Goal: Browse casually: Explore the website without a specific task or goal

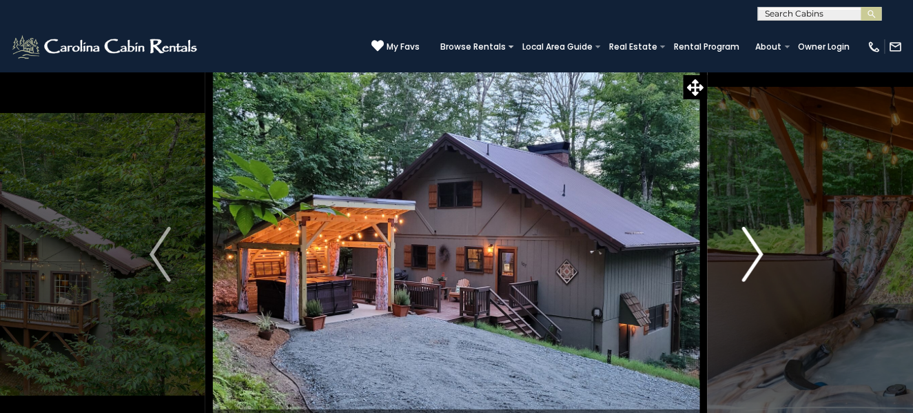
click at [756, 253] on img "Next" at bounding box center [752, 254] width 21 height 55
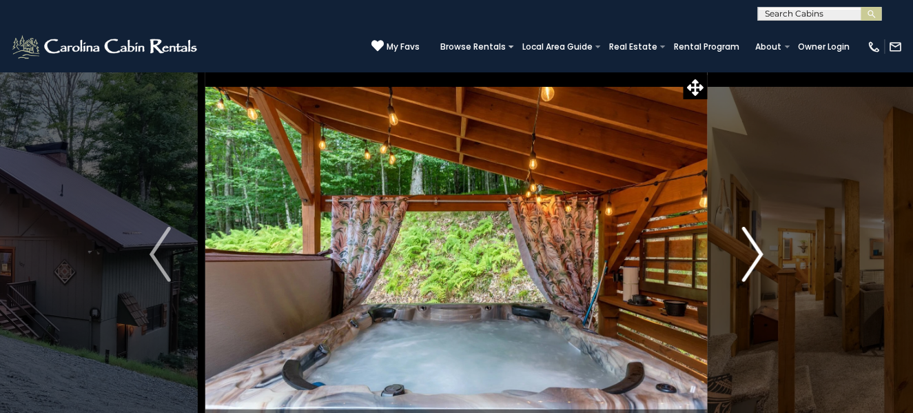
click at [756, 253] on img "Next" at bounding box center [752, 254] width 21 height 55
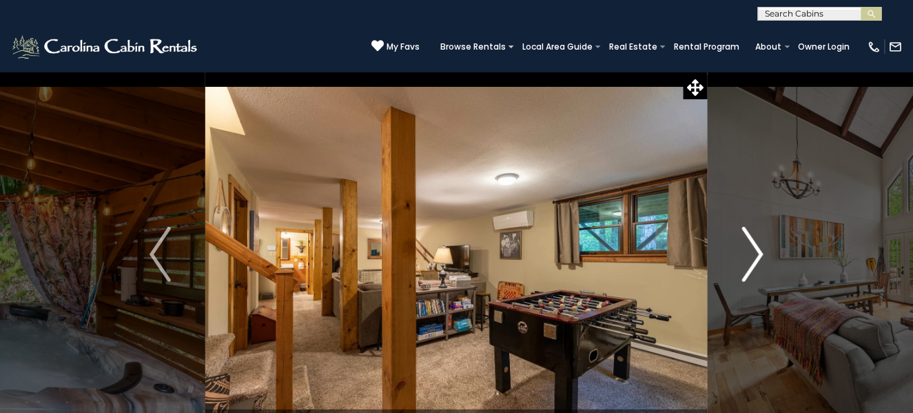
click at [756, 253] on img "Next" at bounding box center [752, 254] width 21 height 55
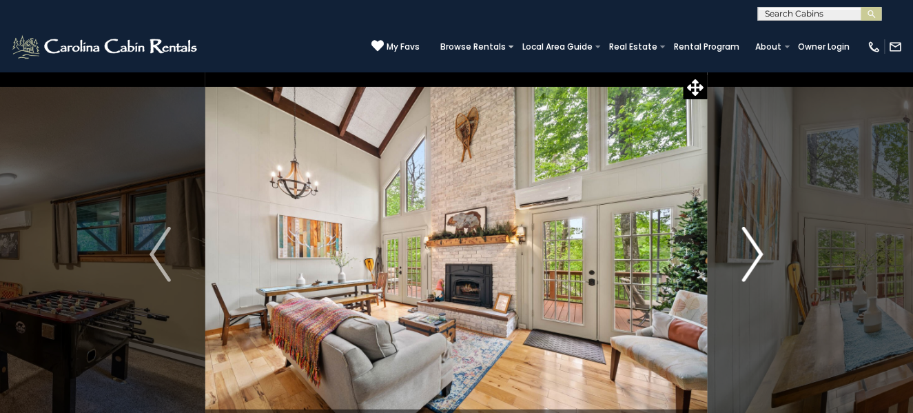
click at [756, 253] on img "Next" at bounding box center [752, 254] width 21 height 55
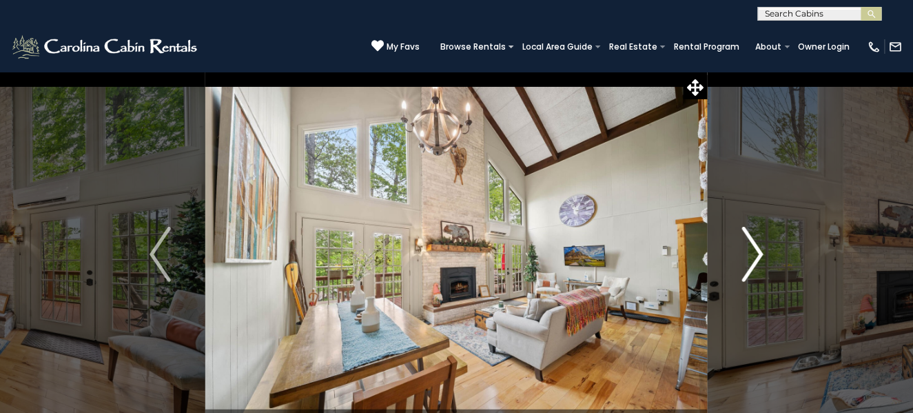
click at [756, 253] on img "Next" at bounding box center [752, 254] width 21 height 55
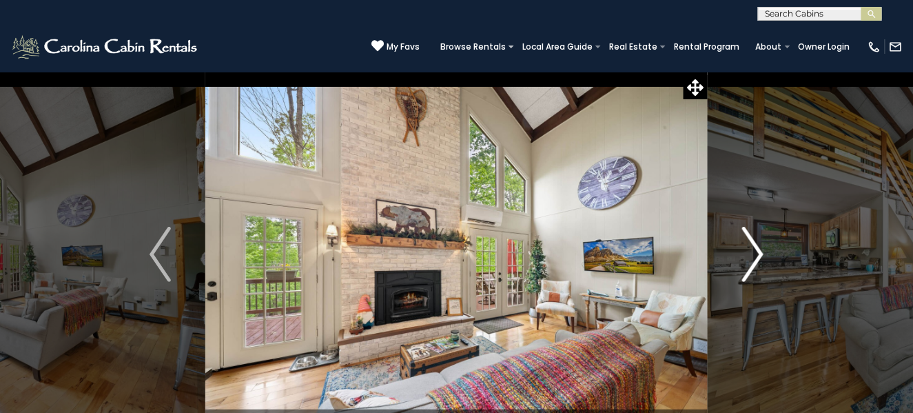
click at [756, 253] on img "Next" at bounding box center [752, 254] width 21 height 55
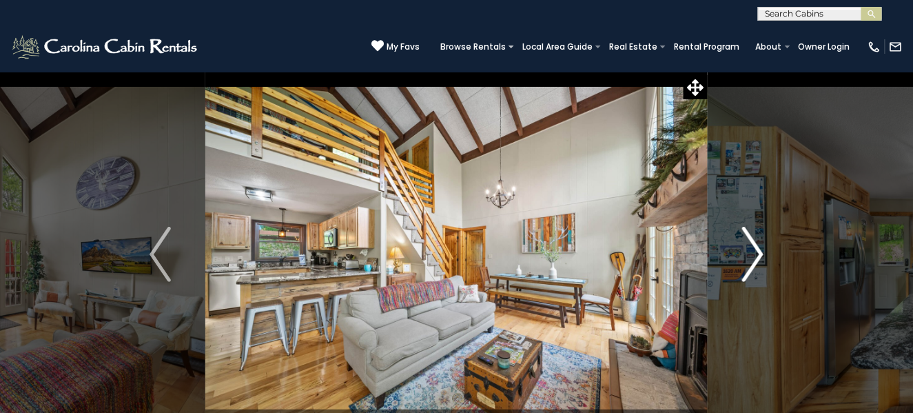
click at [756, 253] on img "Next" at bounding box center [752, 254] width 21 height 55
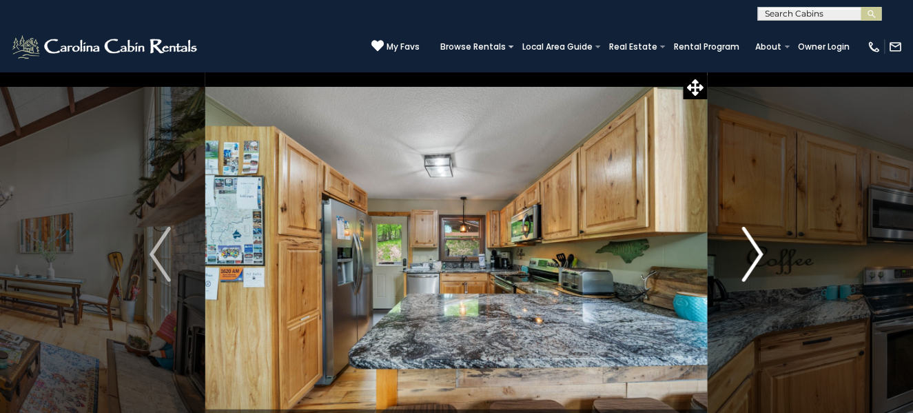
click at [756, 253] on img "Next" at bounding box center [752, 254] width 21 height 55
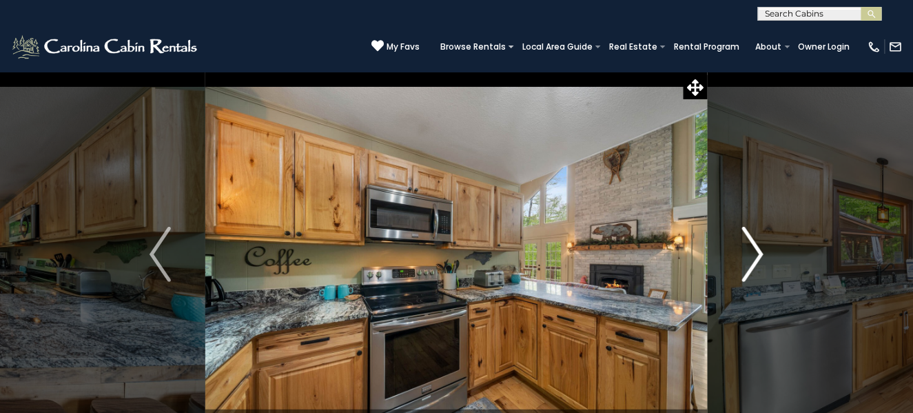
click at [756, 253] on img "Next" at bounding box center [752, 254] width 21 height 55
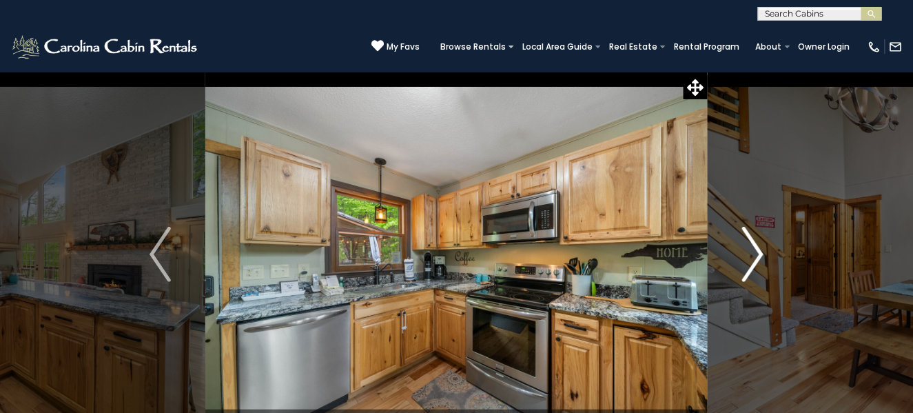
click at [756, 253] on img "Next" at bounding box center [752, 254] width 21 height 55
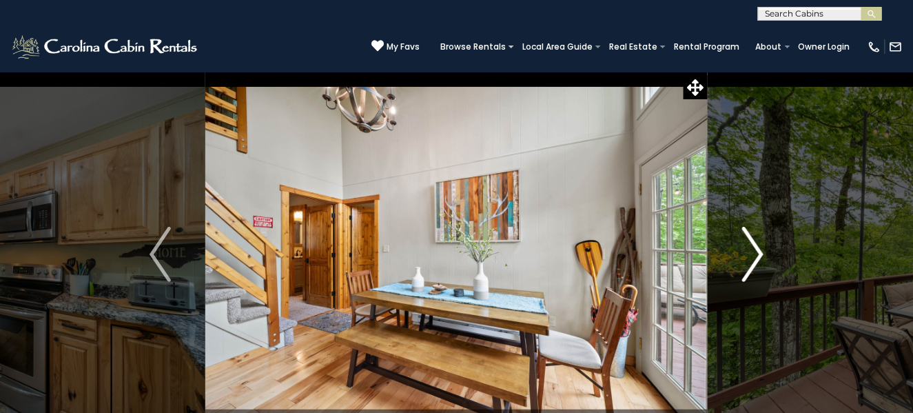
click at [756, 253] on img "Next" at bounding box center [752, 254] width 21 height 55
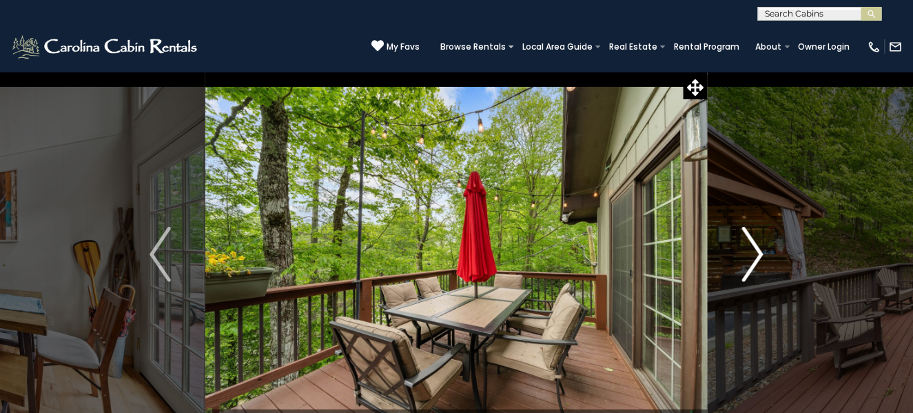
click at [756, 253] on img "Next" at bounding box center [752, 254] width 21 height 55
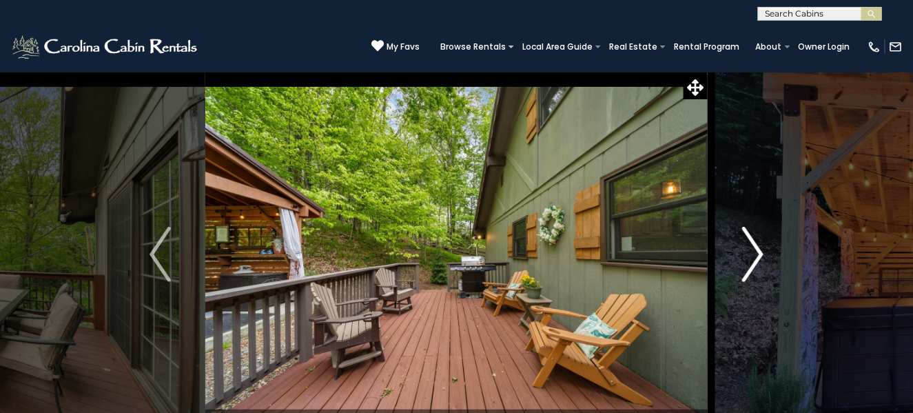
click at [756, 253] on img "Next" at bounding box center [752, 254] width 21 height 55
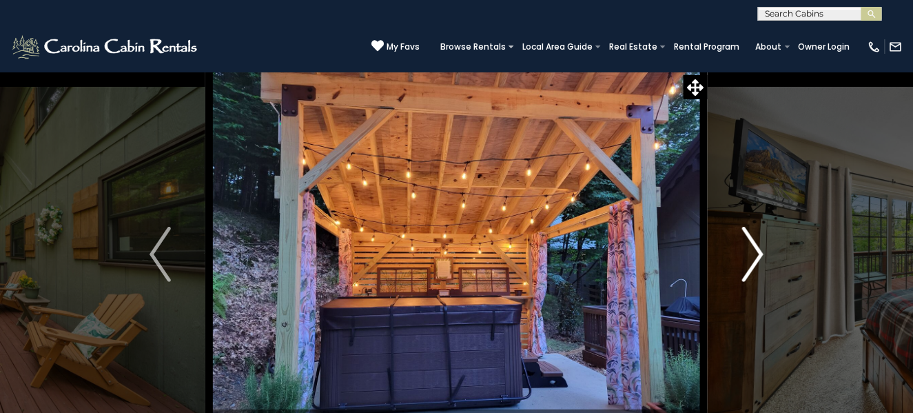
click at [756, 253] on img "Next" at bounding box center [752, 254] width 21 height 55
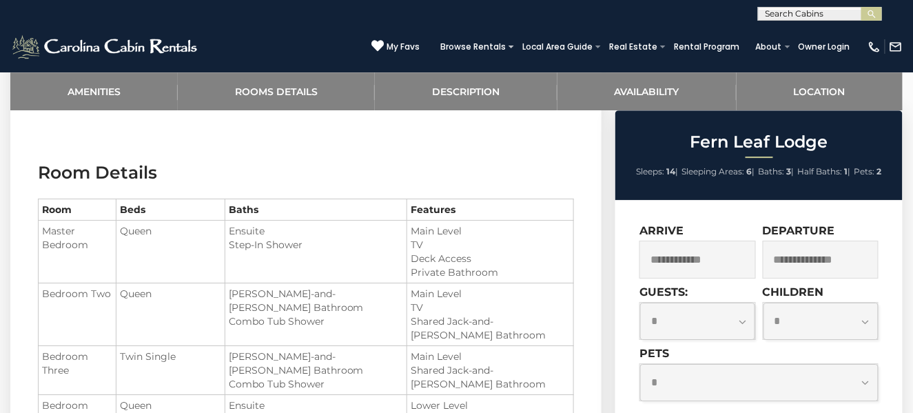
scroll to position [1172, 0]
